Goal: Task Accomplishment & Management: Manage account settings

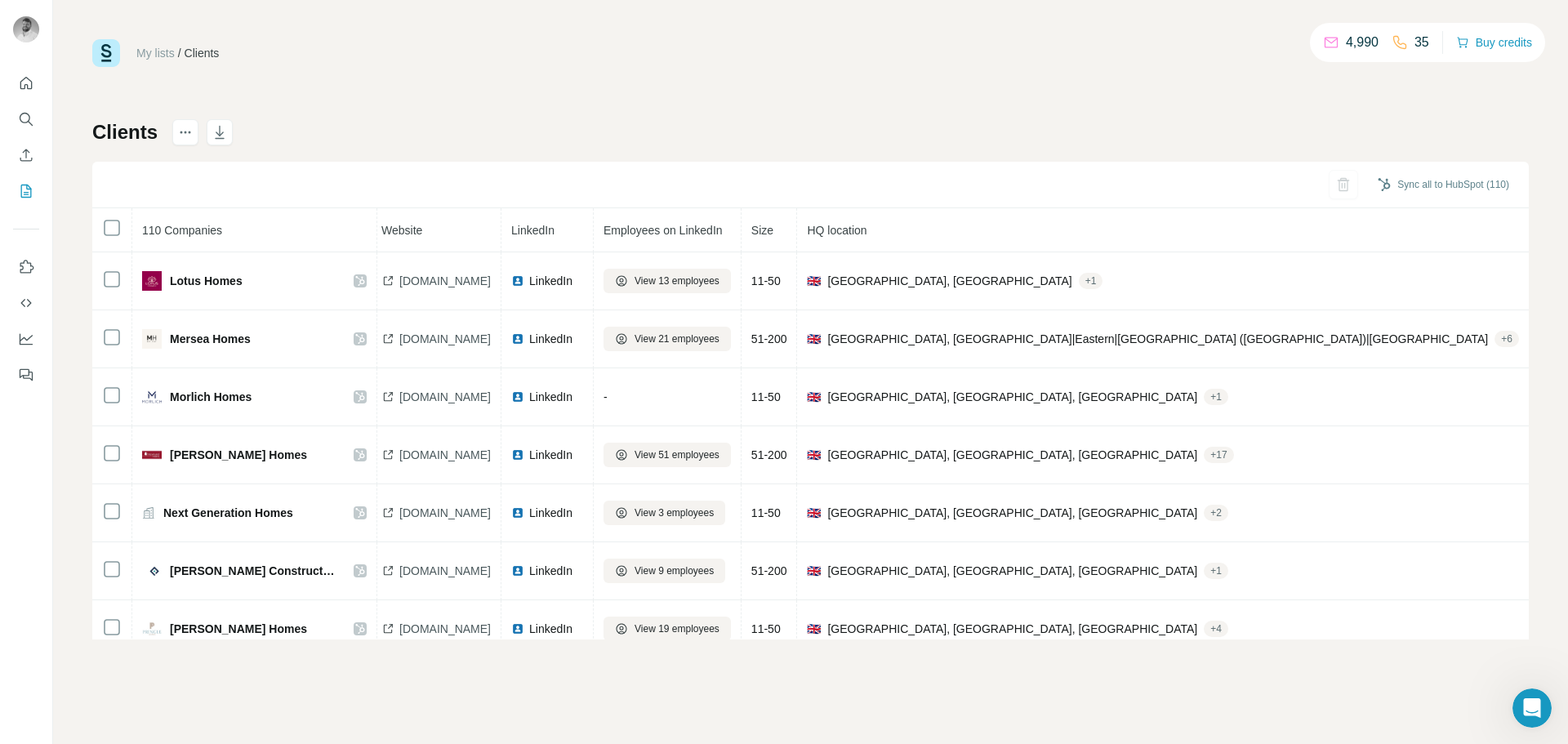
scroll to position [3, 0]
click at [1368, 174] on button "button" at bounding box center [1367, 185] width 29 height 29
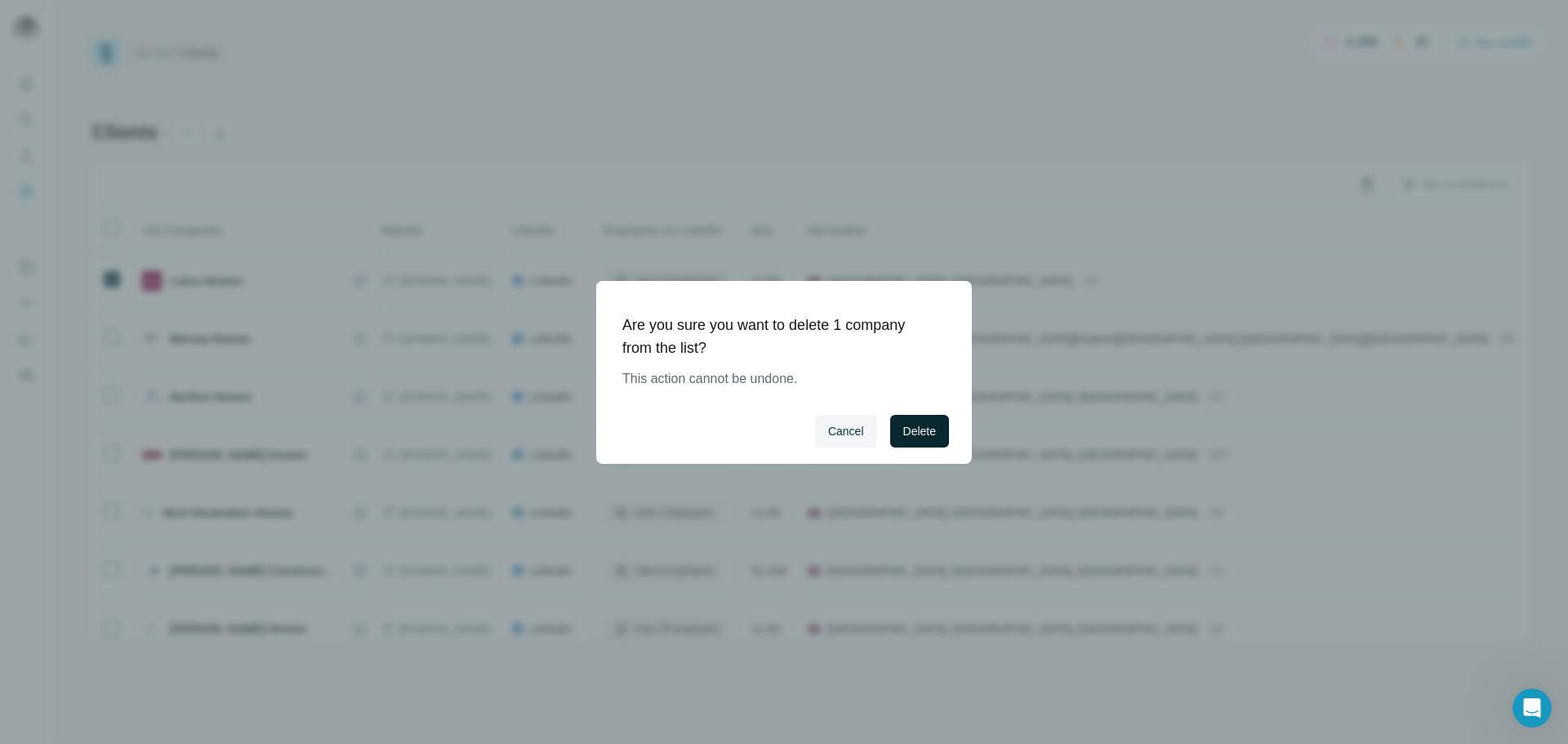
click at [912, 430] on span "Delete" at bounding box center [919, 431] width 33 height 16
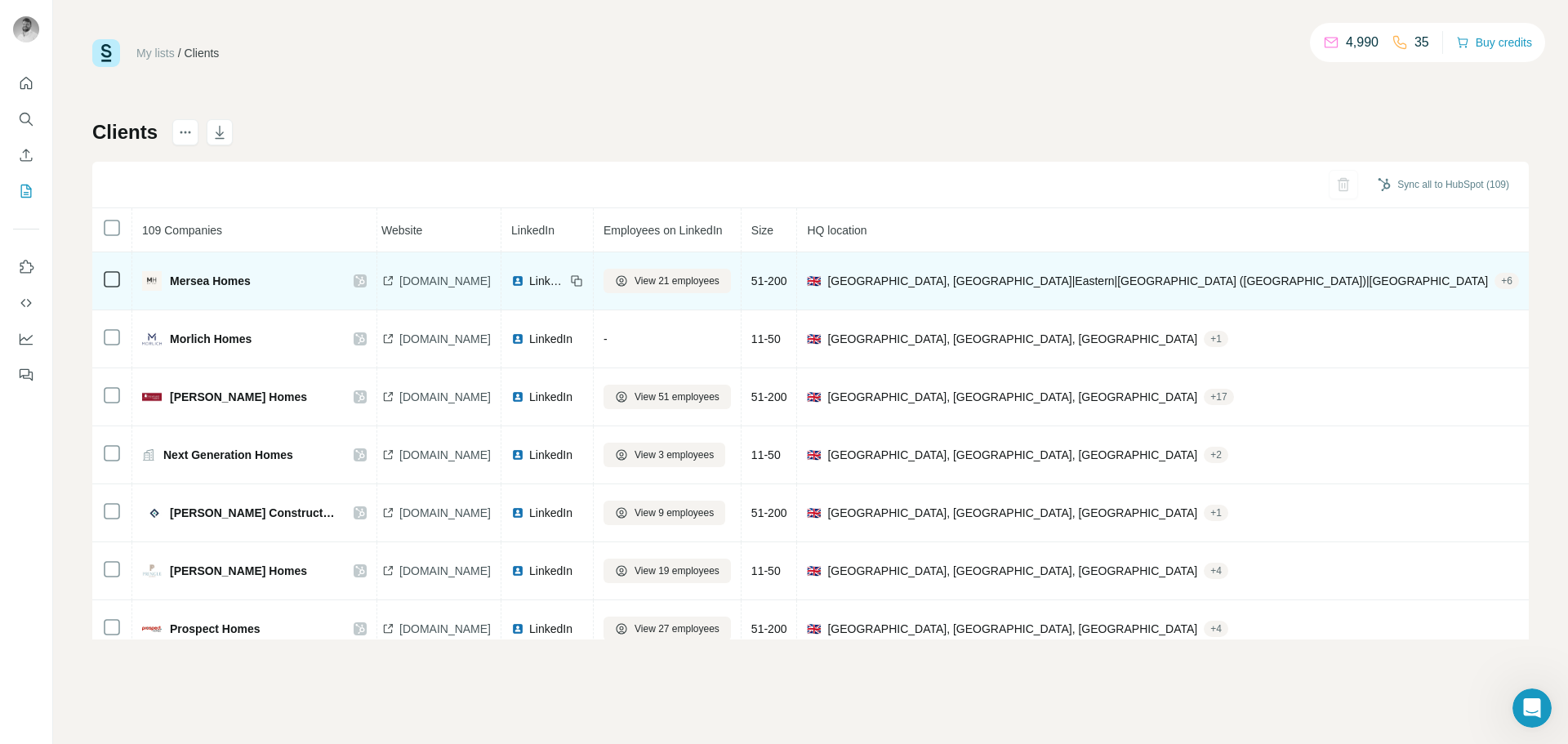
click at [420, 284] on span "merseahomes.co.uk" at bounding box center [445, 281] width 92 height 16
click at [565, 280] on span "LinkedIn" at bounding box center [547, 281] width 36 height 16
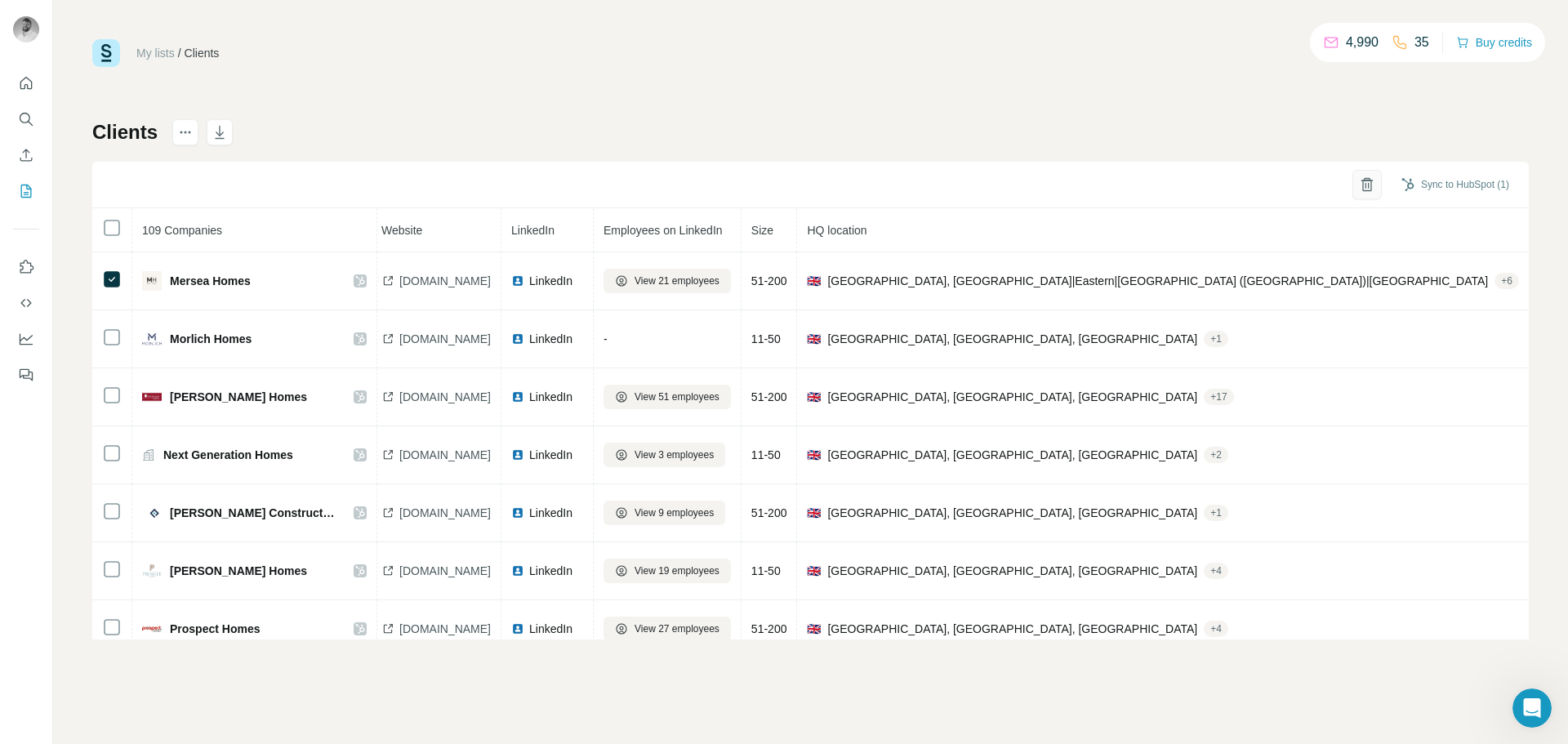
click at [1357, 193] on button "button" at bounding box center [1367, 185] width 29 height 29
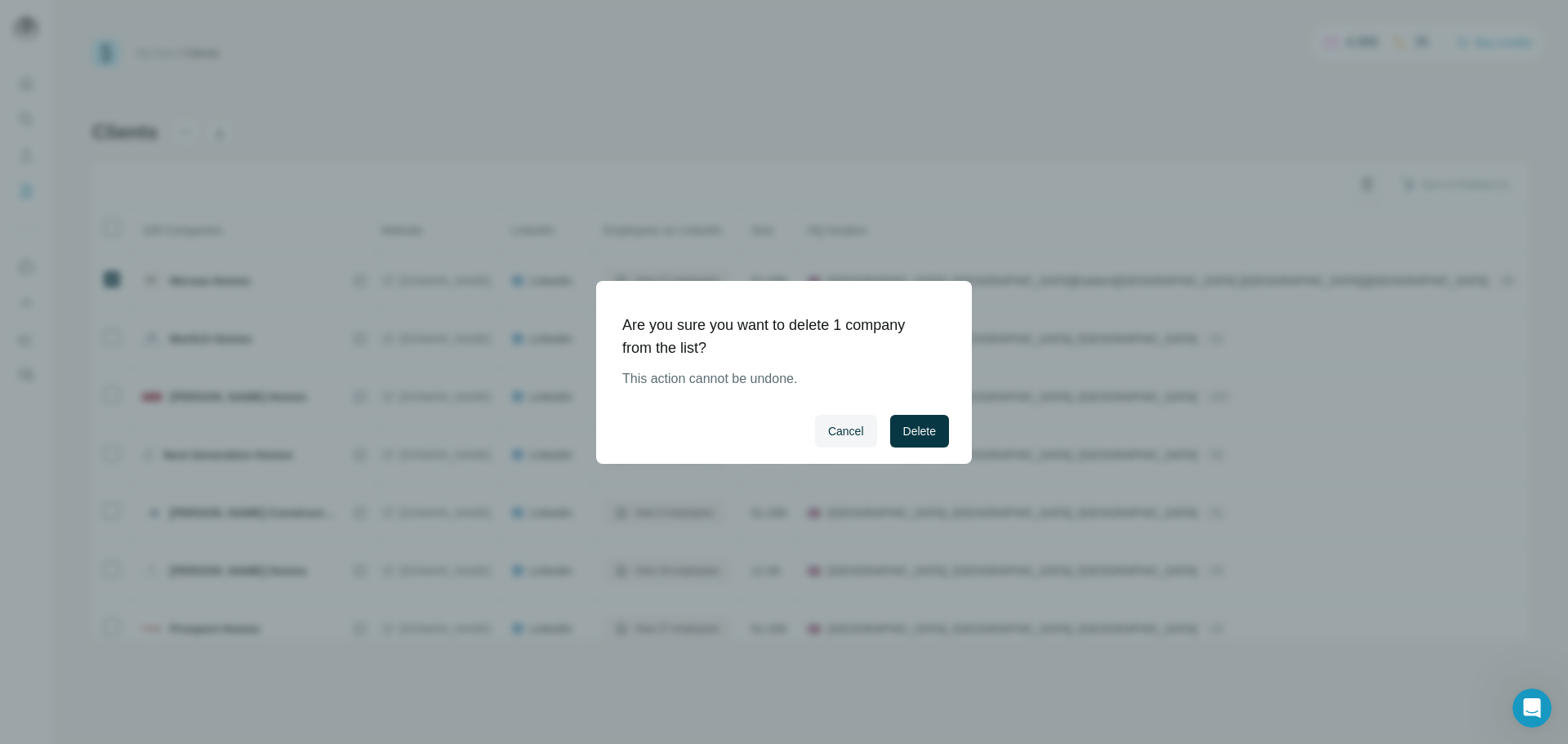
drag, startPoint x: 838, startPoint y: 432, endPoint x: 886, endPoint y: 419, distance: 49.7
click at [880, 366] on dialog "Are you sure you want to delete 1 company from the list? This action cannot be …" at bounding box center [784, 372] width 376 height 183
click at [913, 442] on button "Delete" at bounding box center [919, 431] width 59 height 33
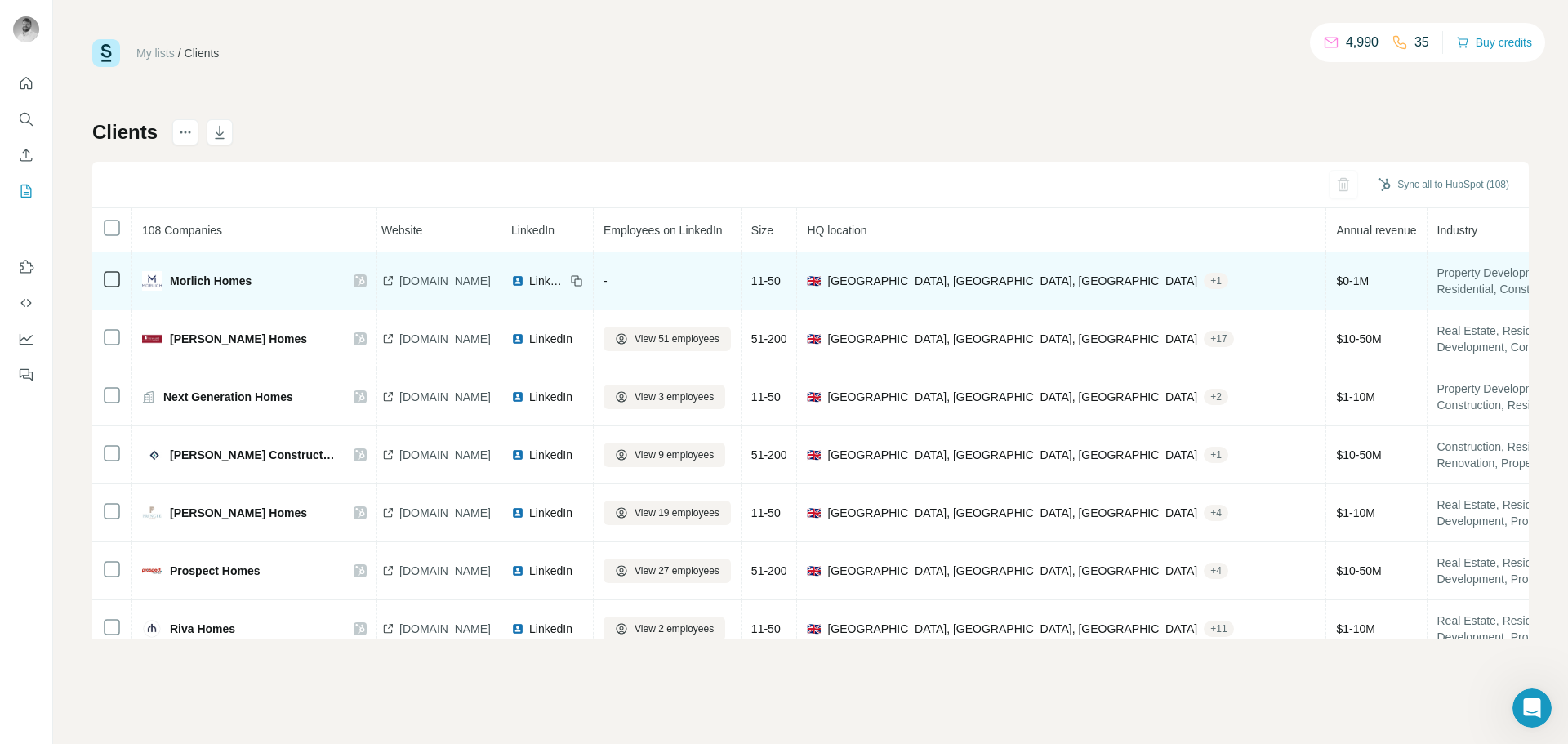
click at [449, 286] on span "morlich.co.uk" at bounding box center [445, 281] width 92 height 16
click at [565, 277] on span "LinkedIn" at bounding box center [547, 281] width 36 height 16
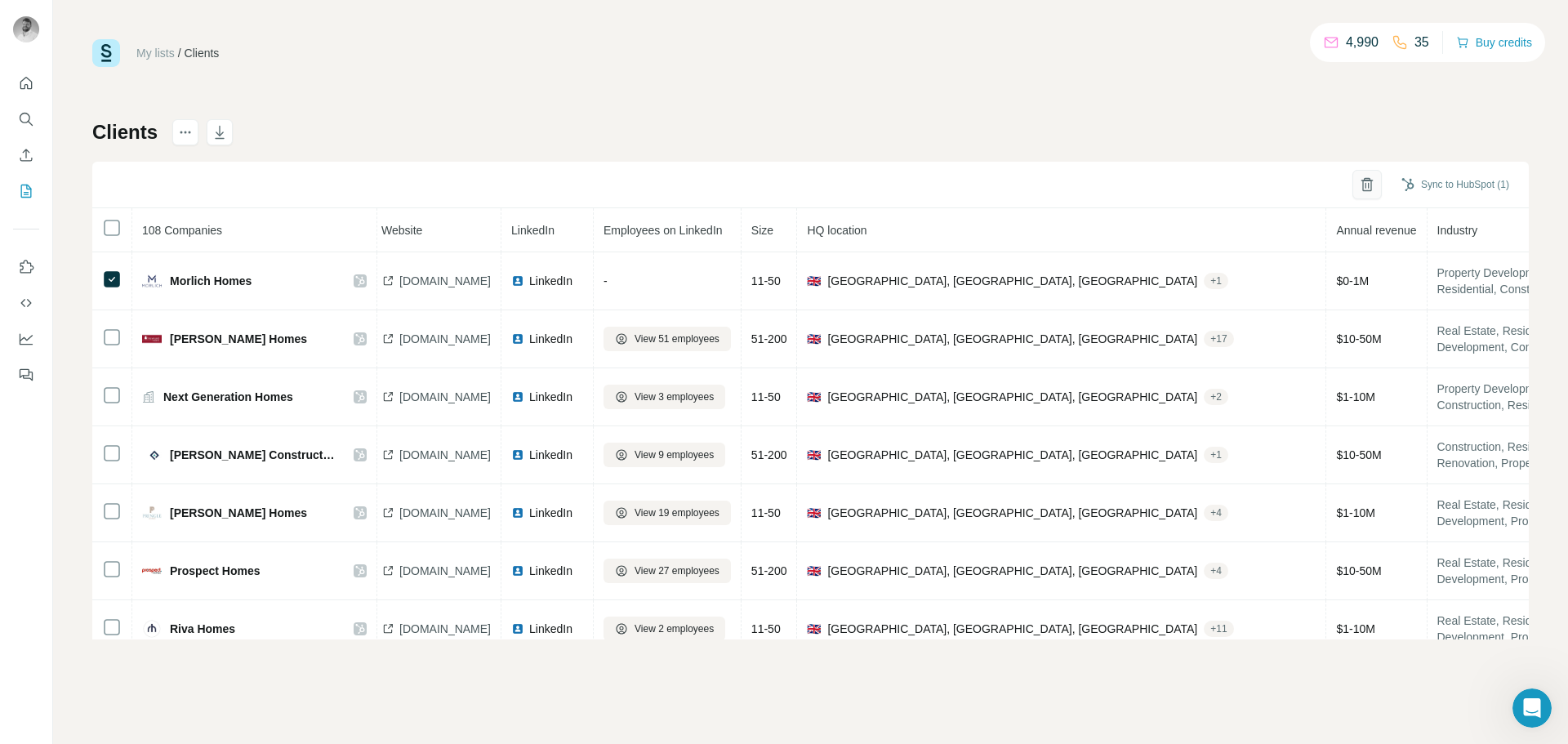
click at [1366, 176] on icon "button" at bounding box center [1367, 184] width 16 height 16
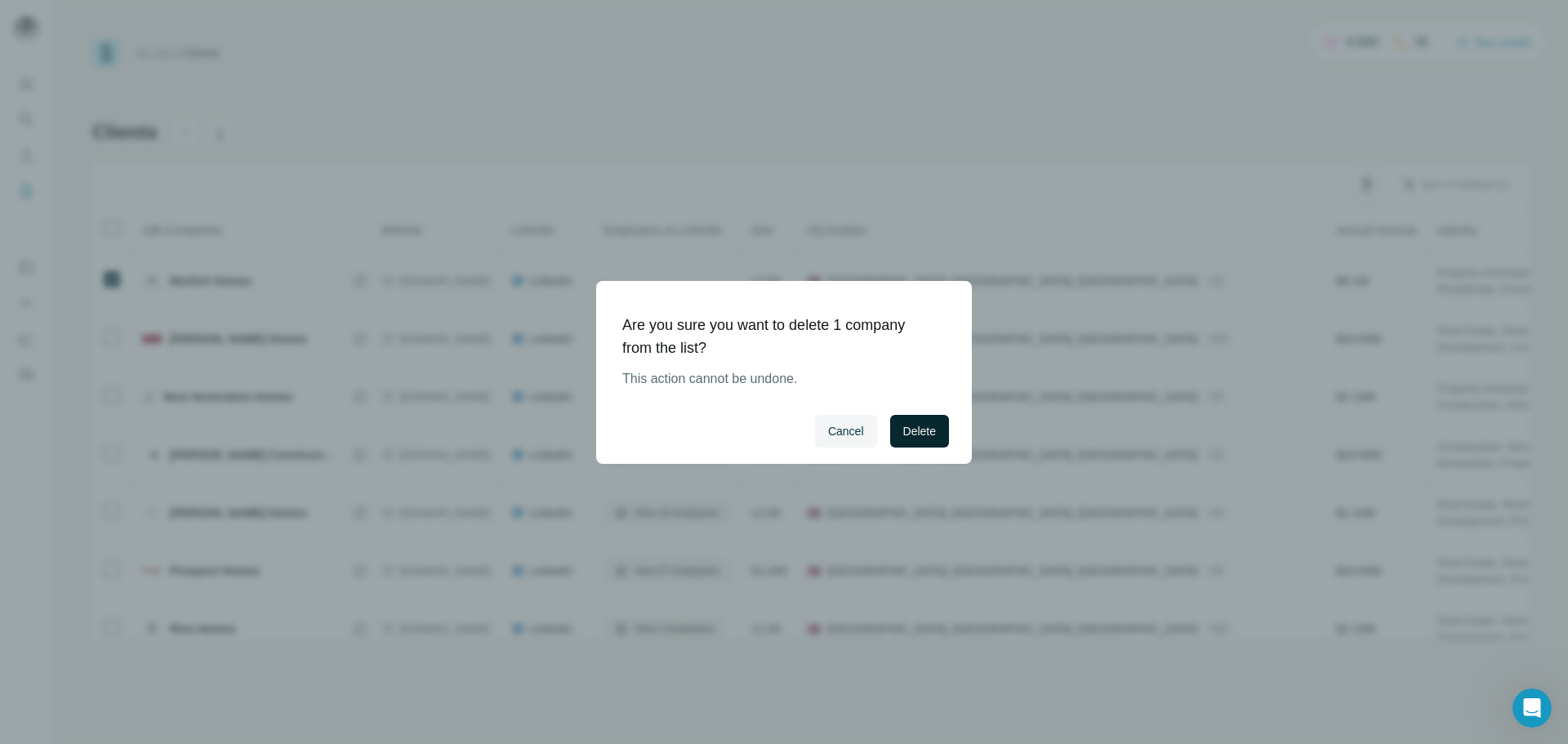
click at [903, 438] on span "Delete" at bounding box center [919, 431] width 33 height 16
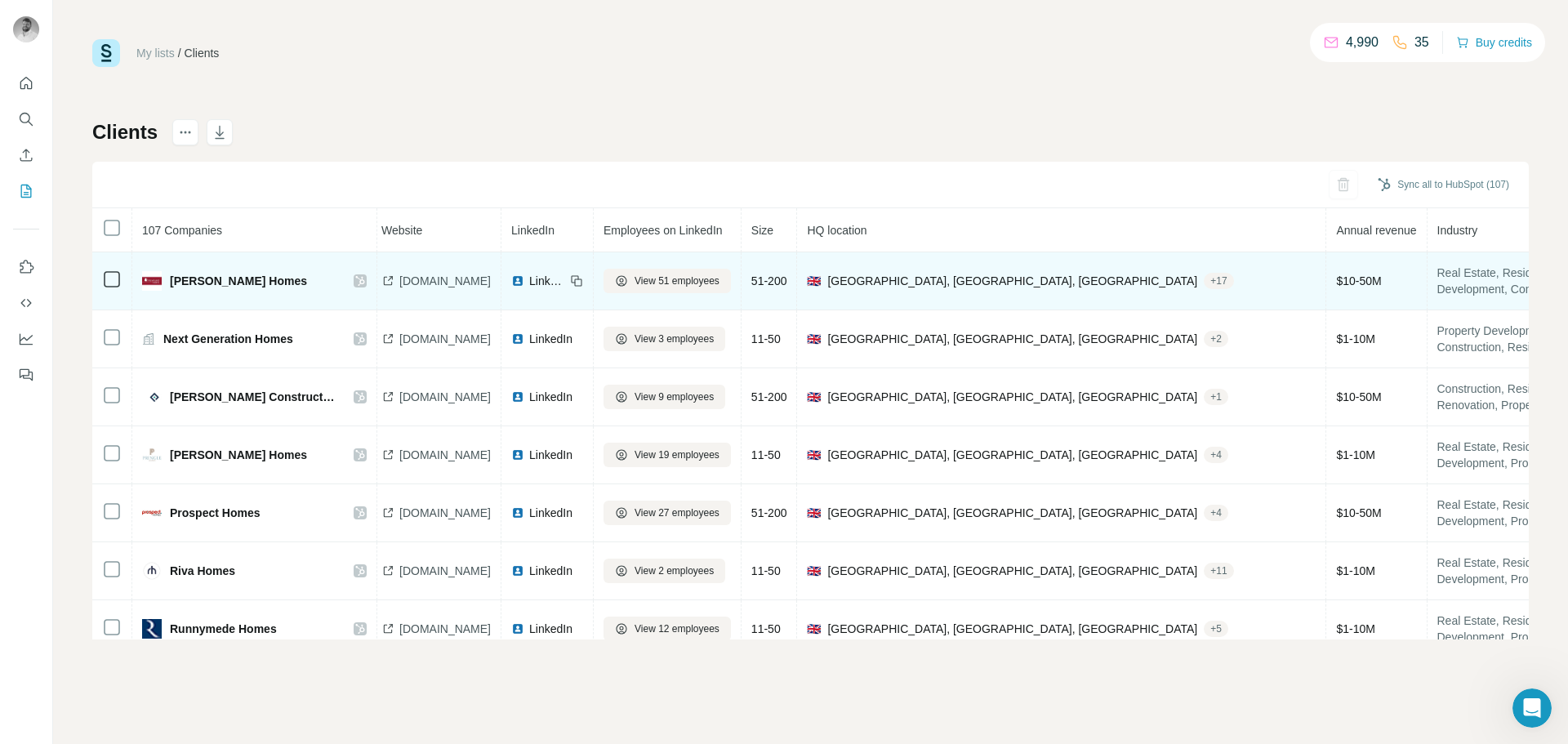
click at [490, 281] on span "newlandhomes.co.uk" at bounding box center [445, 281] width 92 height 16
click at [565, 283] on span "LinkedIn" at bounding box center [547, 281] width 36 height 16
click at [720, 282] on span "View 51 employees" at bounding box center [677, 281] width 85 height 14
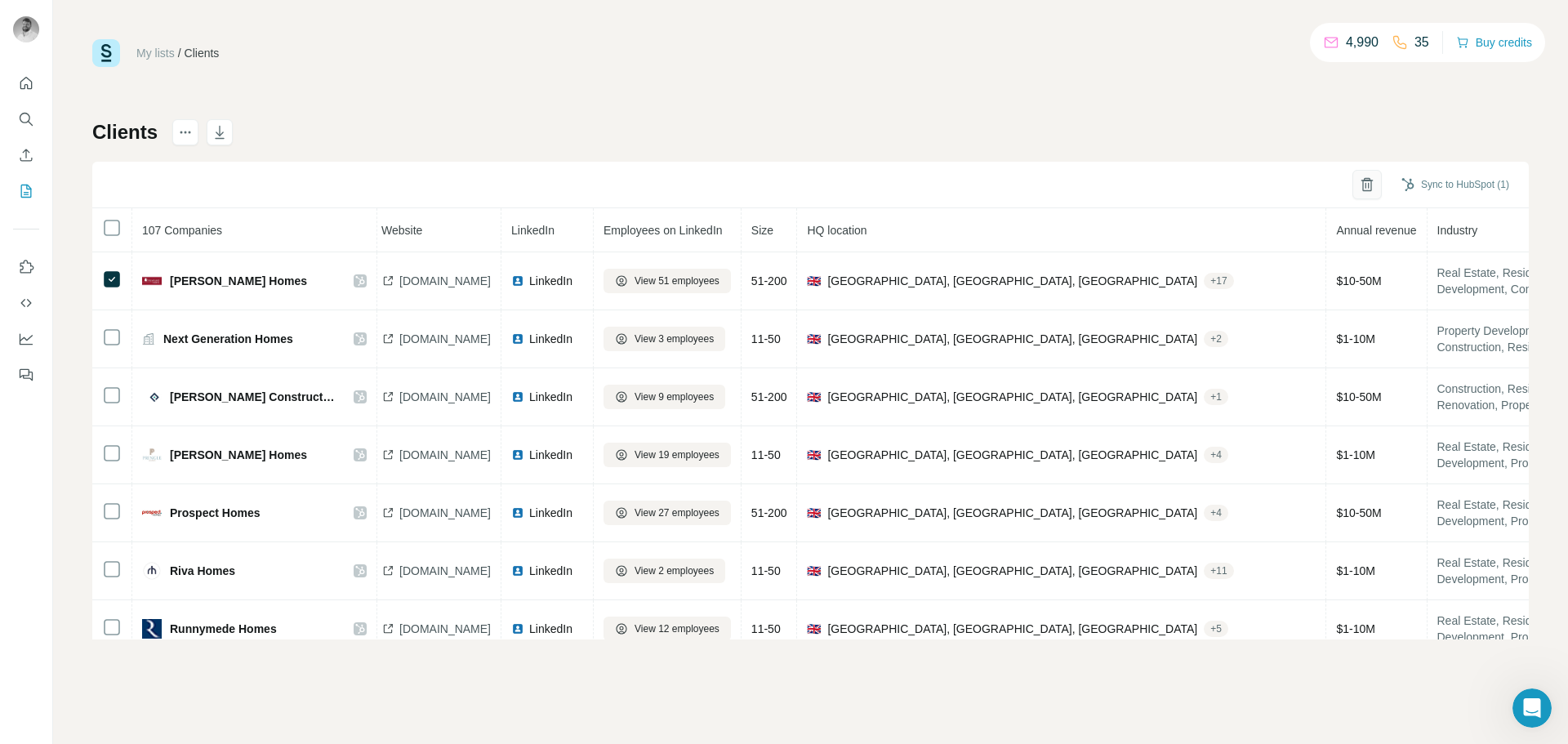
click at [1363, 180] on icon "button" at bounding box center [1367, 179] width 7 height 3
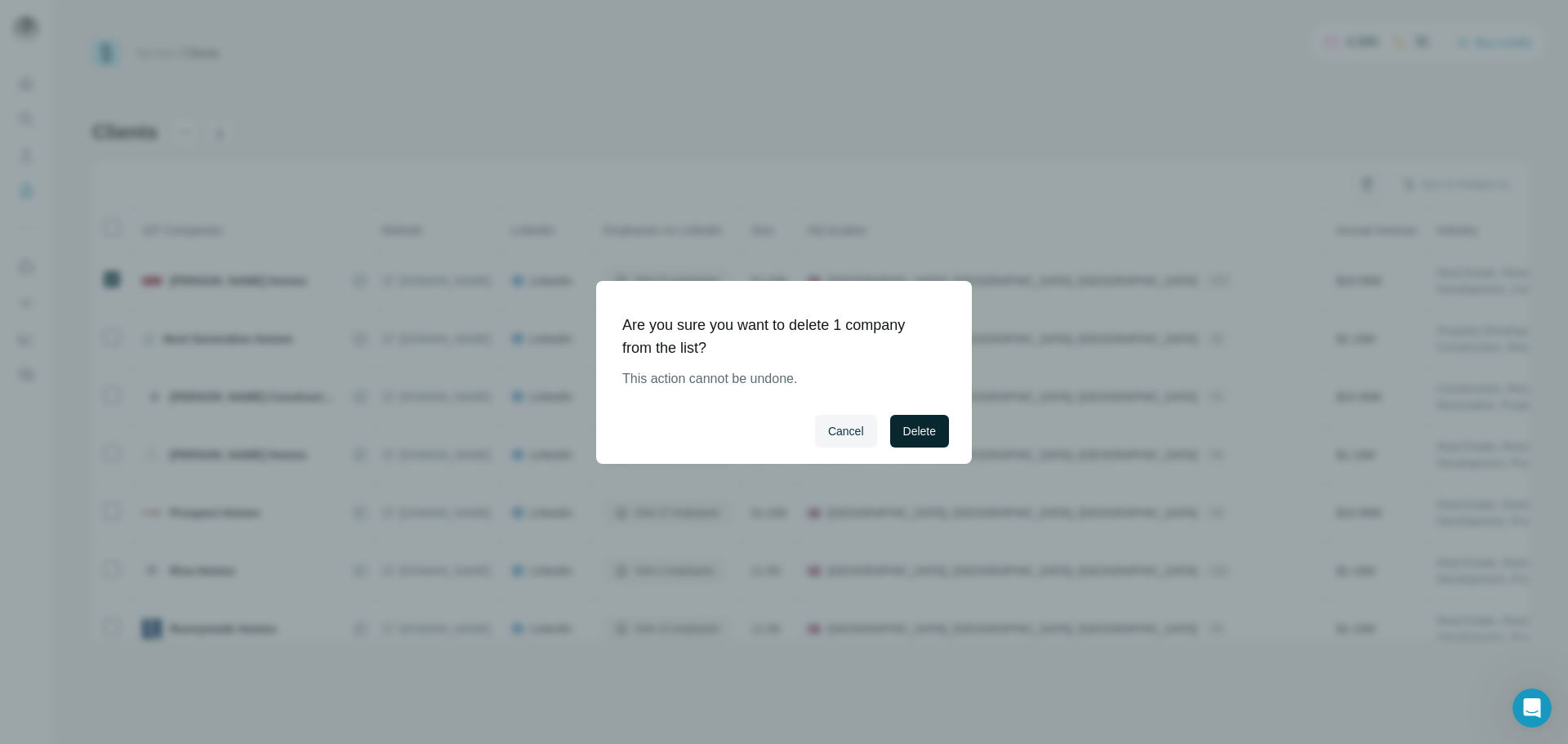
click at [928, 430] on span "Delete" at bounding box center [919, 431] width 33 height 16
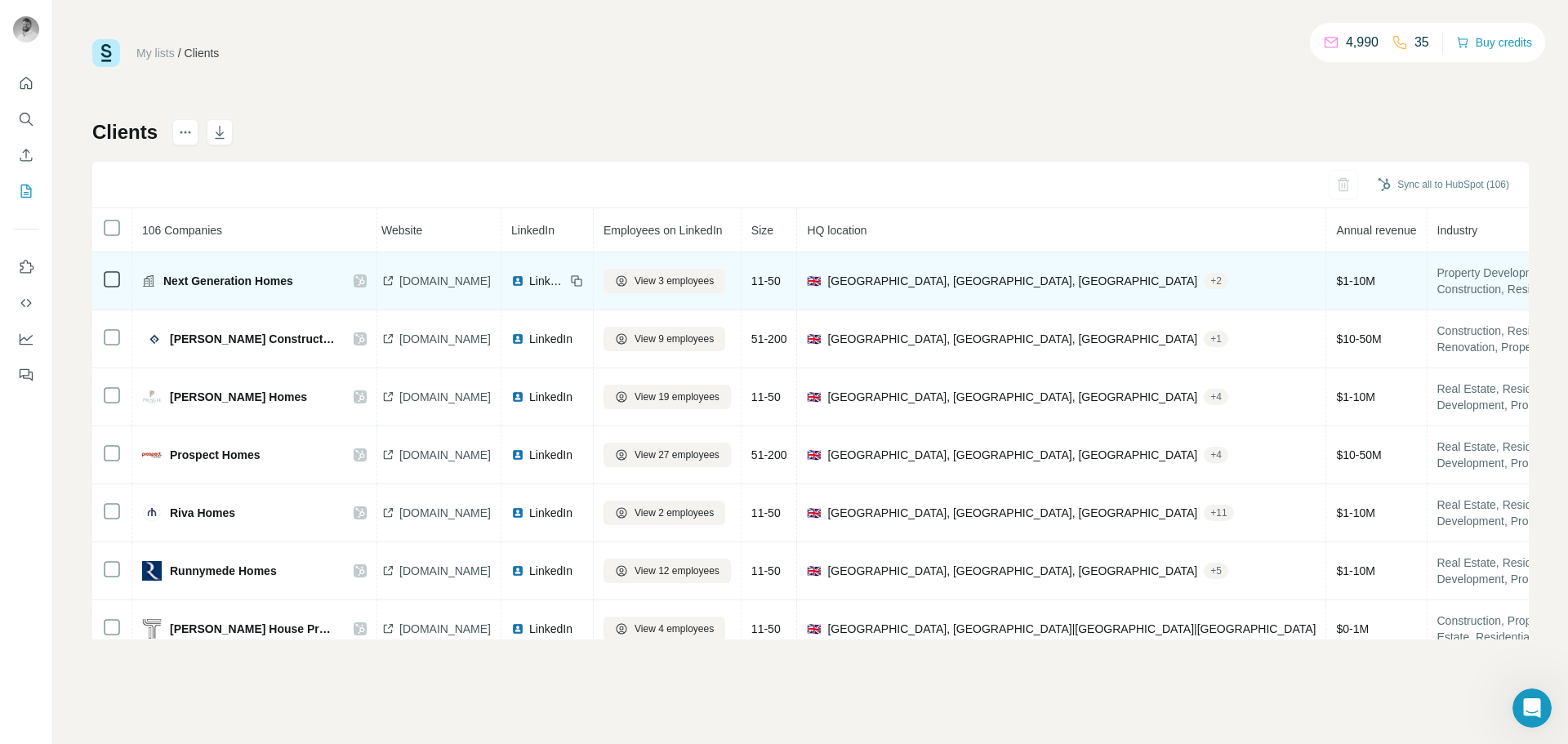
click at [455, 279] on span "nextgenerationhomes.co.uk" at bounding box center [445, 281] width 92 height 16
click at [565, 286] on span "LinkedIn" at bounding box center [547, 281] width 36 height 16
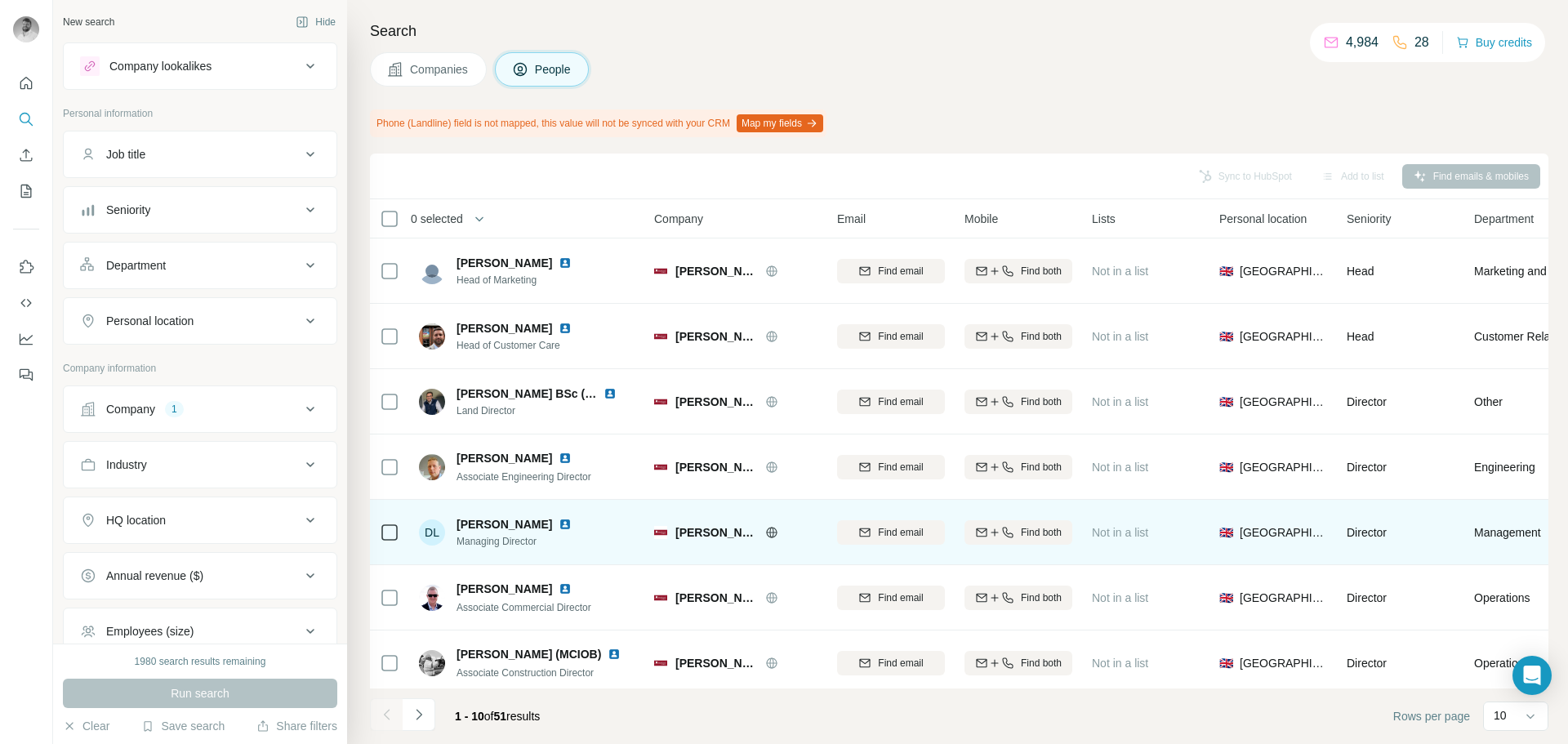
click at [559, 523] on img at bounding box center [565, 524] width 13 height 13
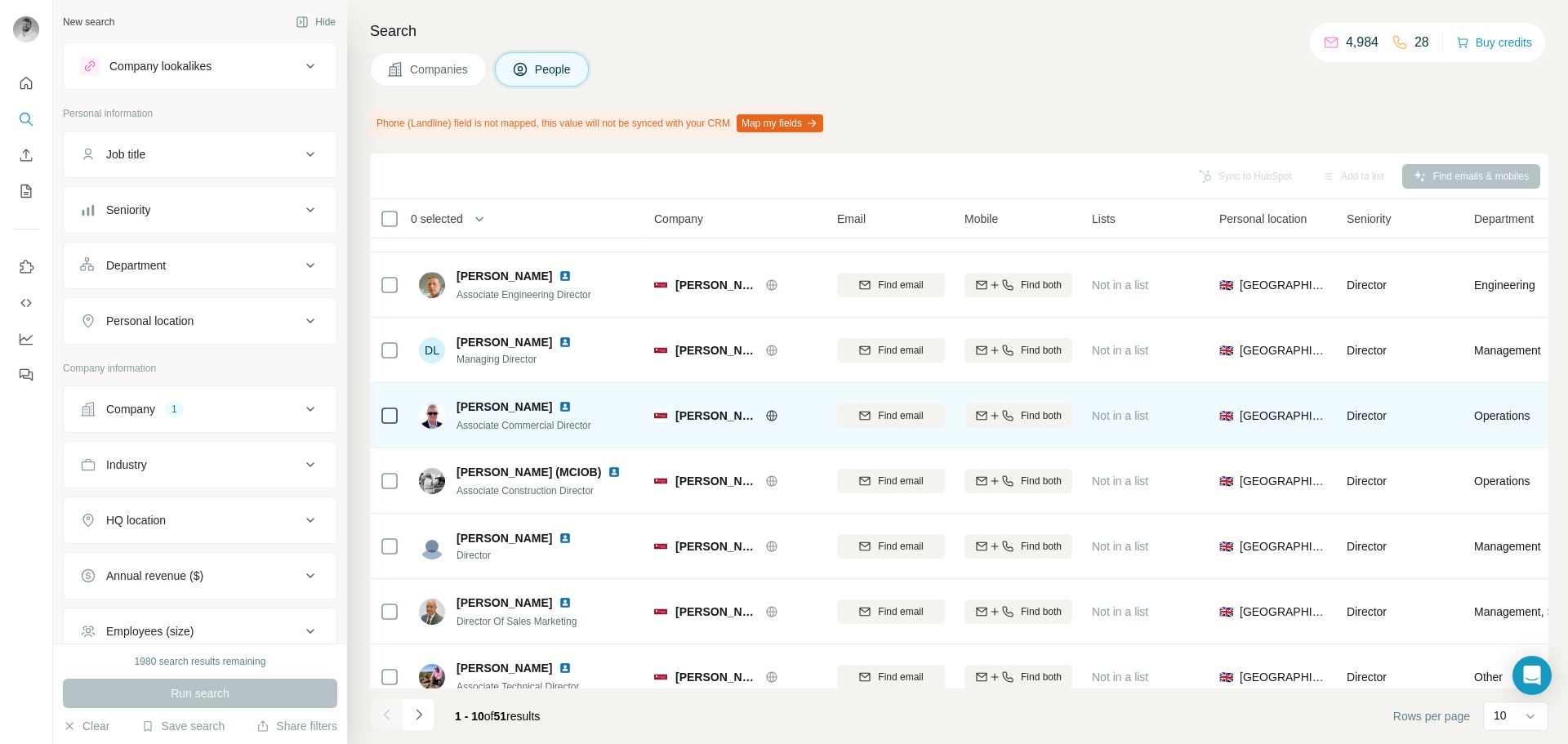
scroll to position [211, 0]
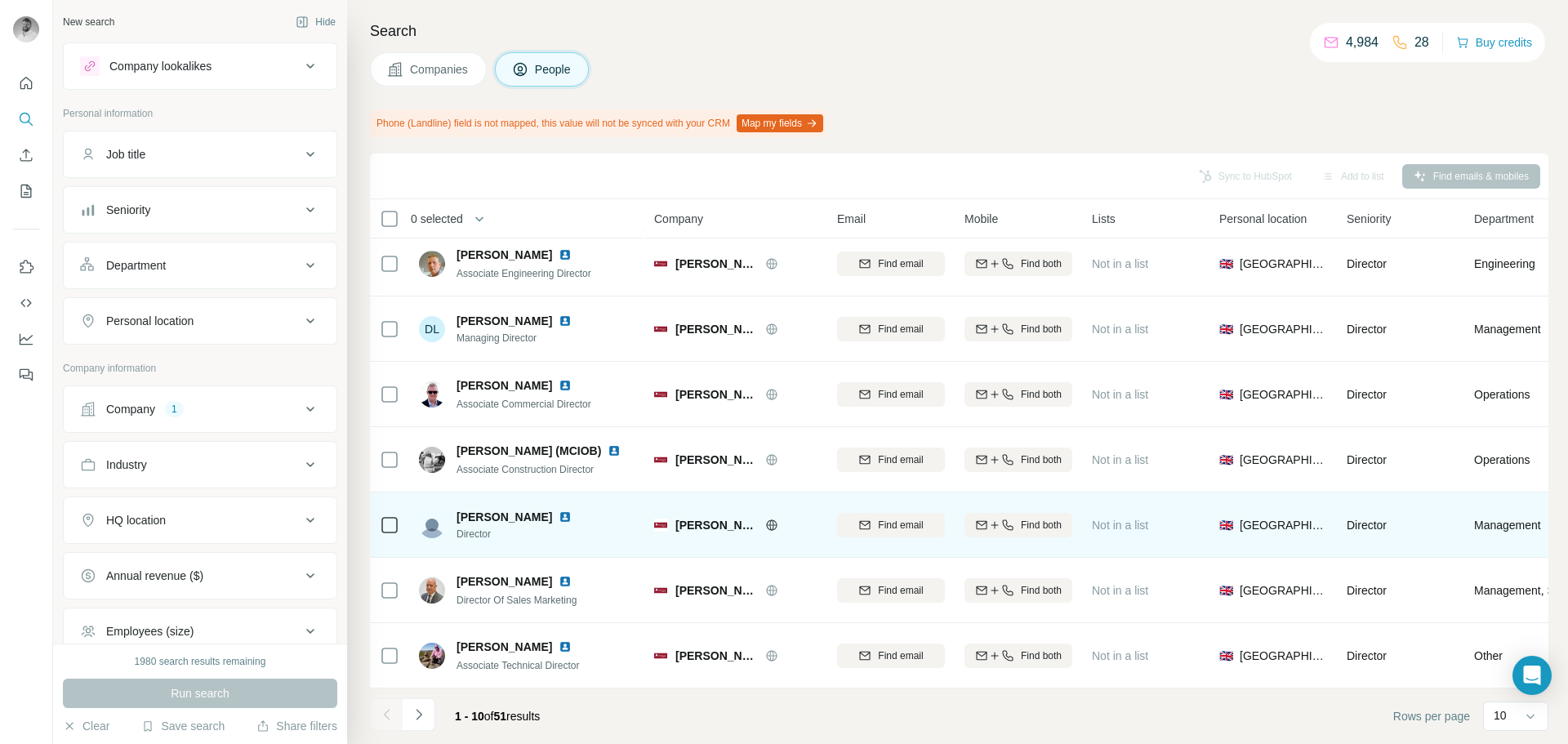
click at [559, 511] on img at bounding box center [565, 517] width 13 height 13
